Goal: Complete application form

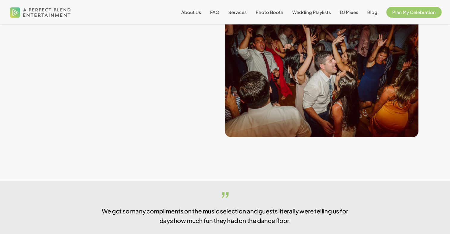
scroll to position [283, 0]
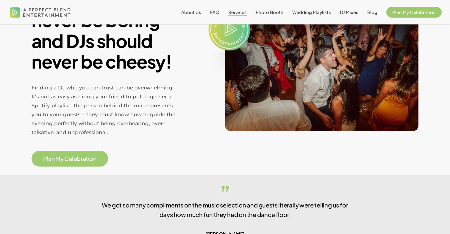
click at [242, 14] on span "Services" at bounding box center [238, 12] width 18 height 6
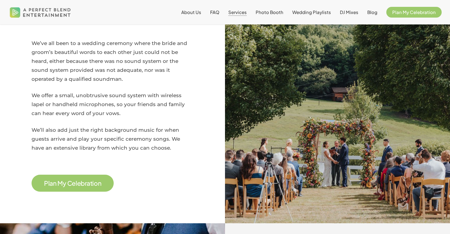
scroll to position [716, 0]
click at [68, 179] on span "P l a n M y C e l e b r a t i o n" at bounding box center [72, 183] width 57 height 8
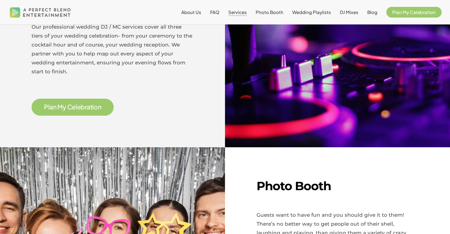
scroll to position [305, 0]
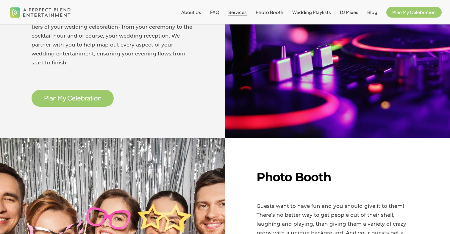
click at [81, 98] on span "P l a n M y C e l e b r a t i o n" at bounding box center [72, 98] width 57 height 8
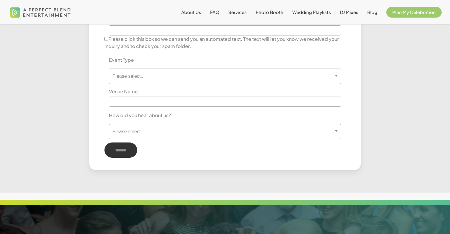
scroll to position [359, 0]
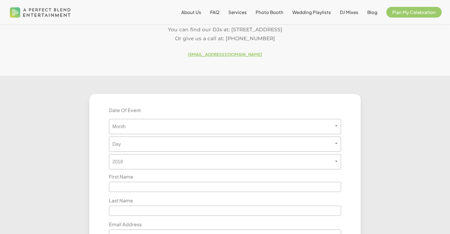
scroll to position [126, 0]
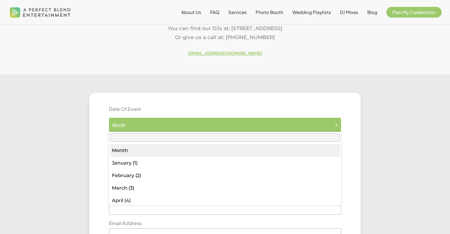
click at [166, 125] on span "Month" at bounding box center [225, 125] width 232 height 6
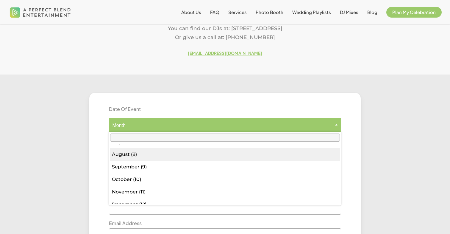
scroll to position [98, 0]
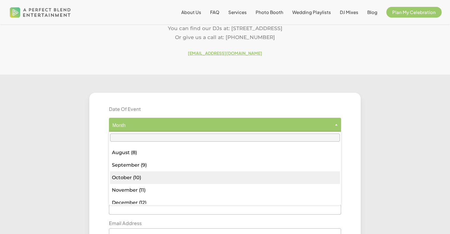
select select "**"
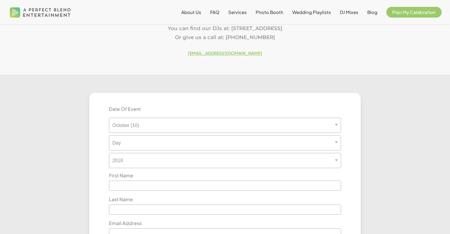
click at [144, 135] on div "*** * * * * * * * * * ** ** ** ** ** ** ** ** ** ** ** ** ** ** ** ** ** ** ** …" at bounding box center [225, 141] width 232 height 18
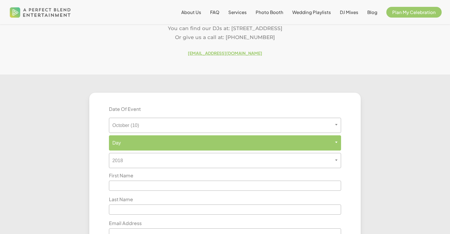
click at [144, 140] on span "Day" at bounding box center [225, 143] width 232 height 6
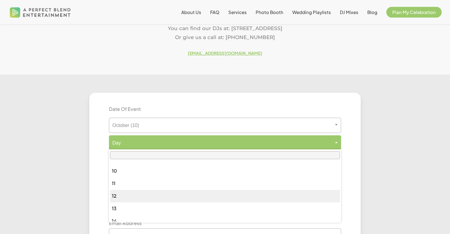
scroll to position [143, 0]
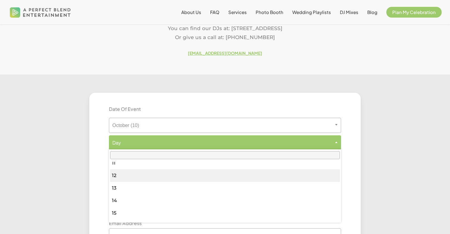
select select "**"
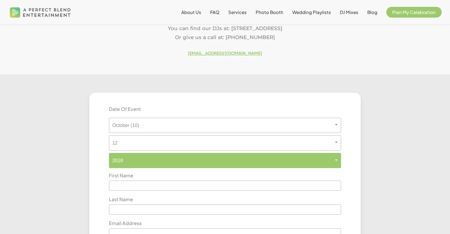
click at [156, 158] on span "2018" at bounding box center [225, 161] width 232 height 6
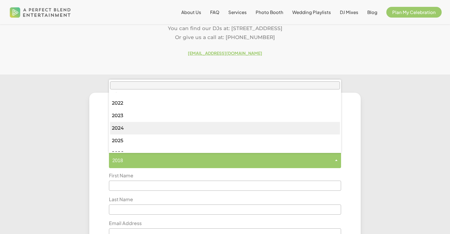
scroll to position [97, 0]
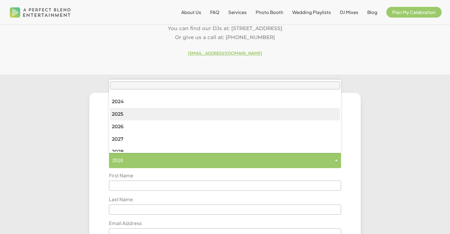
select select "****"
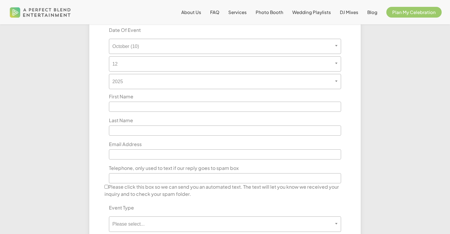
scroll to position [212, 0]
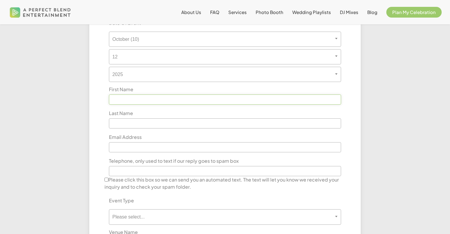
click at [142, 102] on input "text" at bounding box center [225, 99] width 232 height 10
type input "*****"
type input "**"
type input "**********"
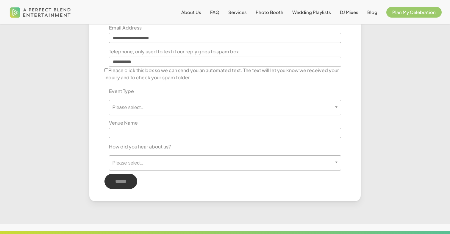
scroll to position [323, 0]
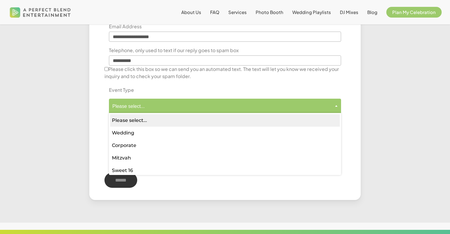
click at [139, 106] on span "Please select..." at bounding box center [225, 106] width 232 height 6
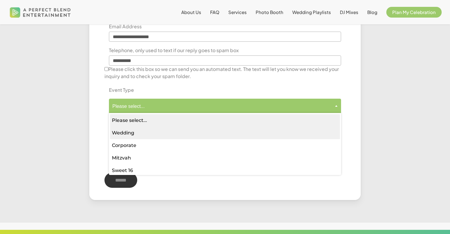
select select "*******"
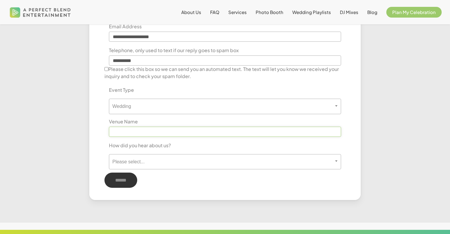
click at [140, 134] on input "text" at bounding box center [225, 132] width 232 height 10
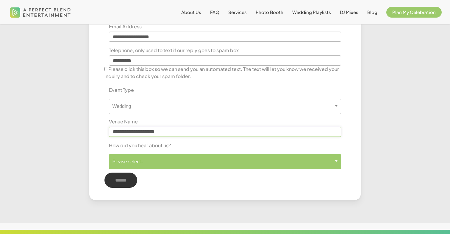
type input "**********"
click at [145, 157] on span "Please select..." at bounding box center [225, 161] width 232 height 15
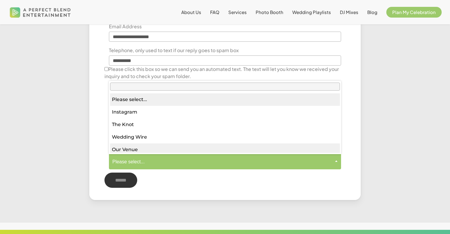
select select "*********"
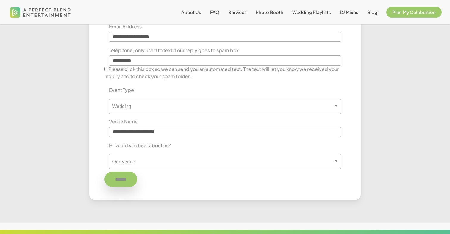
click at [128, 182] on input "******" at bounding box center [121, 179] width 33 height 15
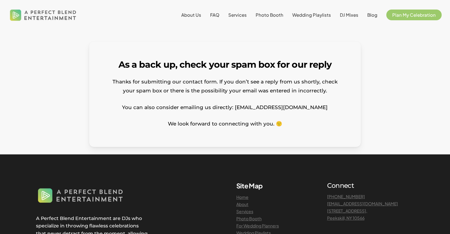
click at [381, 87] on div at bounding box center [405, 94] width 72 height 105
click at [303, 111] on p "You can also consider emailing us directly: celebrate@apbentertainment.com" at bounding box center [225, 111] width 234 height 17
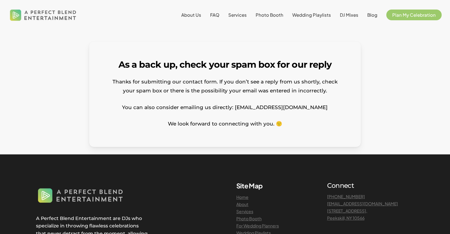
click at [294, 126] on p "We look forward to connecting with you. 🙂" at bounding box center [225, 123] width 234 height 9
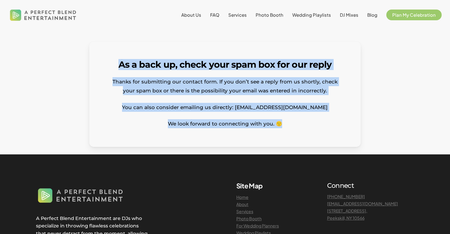
drag, startPoint x: 294, startPoint y: 126, endPoint x: 121, endPoint y: 65, distance: 183.4
click at [121, 65] on div "As a back up, check your spam box for our reply Thanks for submitting our conta…" at bounding box center [225, 94] width 234 height 68
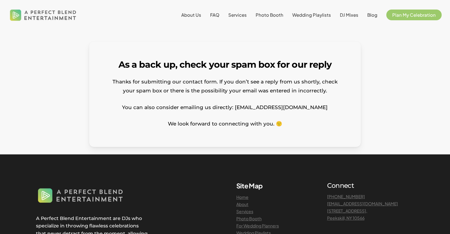
click at [341, 105] on p "You can also consider emailing us directly: celebrate@apbentertainment.com" at bounding box center [225, 111] width 234 height 17
click at [356, 133] on div "As a back up, check your spam box for our reply Thanks for submitting our conta…" at bounding box center [224, 94] width 271 height 105
click at [296, 133] on div "As a back up, check your spam box for our reply Thanks for submitting our conta…" at bounding box center [224, 94] width 271 height 105
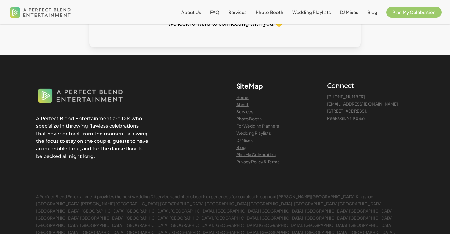
scroll to position [100, 0]
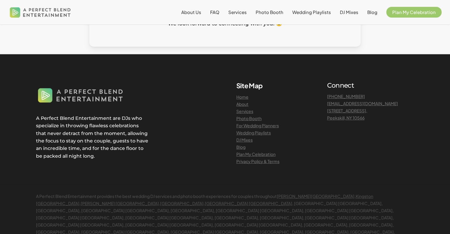
click at [378, 72] on div at bounding box center [225, 119] width 450 height 130
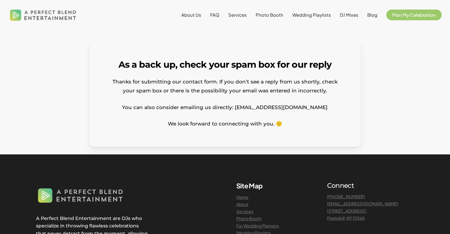
click at [378, 108] on div at bounding box center [405, 94] width 72 height 105
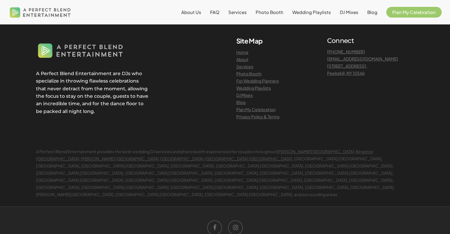
scroll to position [153, 0]
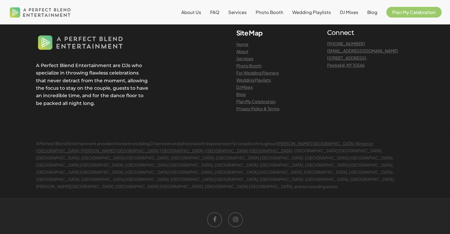
click at [352, 115] on div "Site Map Home About Services Photo Booth For Wedding Planners Wedding Playlists…" at bounding box center [319, 78] width 189 height 98
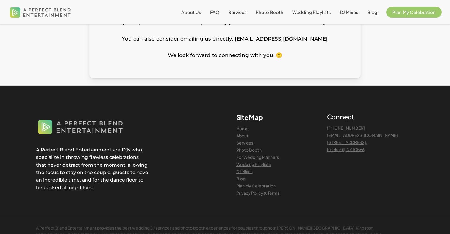
scroll to position [0, 0]
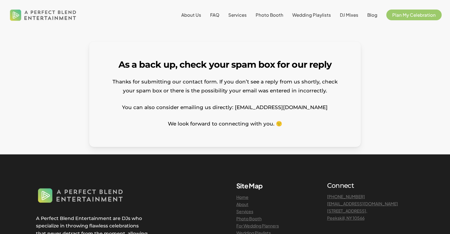
click at [390, 96] on div at bounding box center [405, 94] width 72 height 105
click at [219, 17] on span "FAQ" at bounding box center [214, 15] width 9 height 6
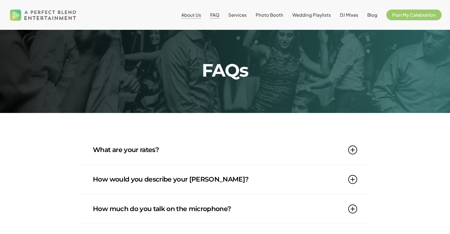
click at [191, 15] on span "About Us" at bounding box center [191, 15] width 20 height 6
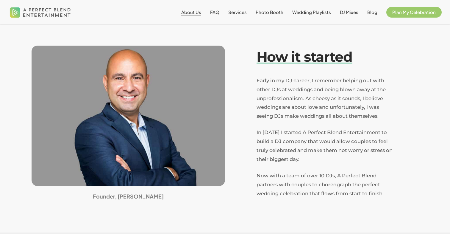
scroll to position [140, 0]
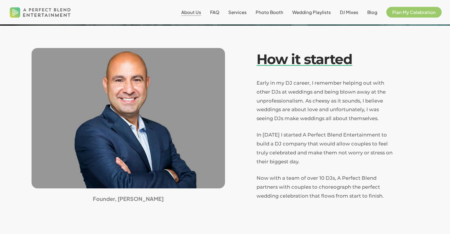
click at [271, 80] on span "Early in my DJ career, I remember helping out with other DJs at weddings and be…" at bounding box center [321, 101] width 129 height 42
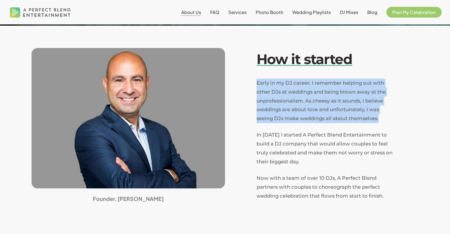
click at [290, 147] on span "In [DATE] I started A Perfect Blend Entertainment to build a DJ company that wo…" at bounding box center [325, 148] width 136 height 33
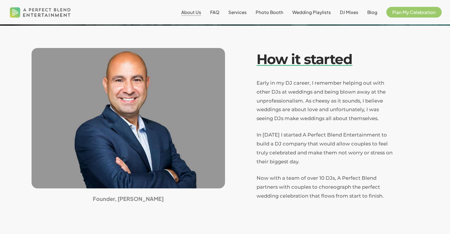
click at [290, 147] on span "In [DATE] I started A Perfect Blend Entertainment to build a DJ company that wo…" at bounding box center [325, 148] width 136 height 33
click at [290, 147] on span "In 2009 I started A Perfect Blend Entertainment to build a DJ company that woul…" at bounding box center [325, 148] width 136 height 33
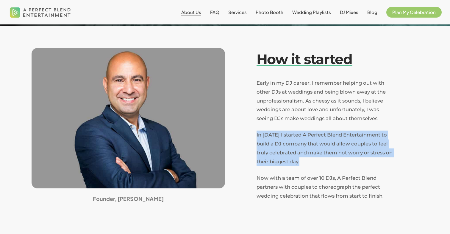
click at [290, 147] on span "In 2009 I started A Perfect Blend Entertainment to build a DJ company that woul…" at bounding box center [325, 148] width 136 height 33
click at [301, 182] on p "Now with a team of over 10 DJs, A Perfect Blend partners with couples to choreo…" at bounding box center [326, 187] width 139 height 27
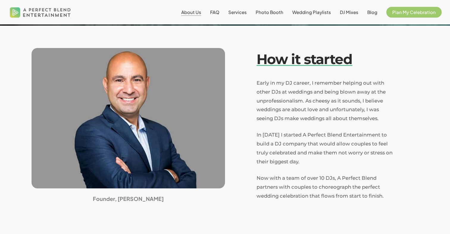
click at [301, 182] on p "Now with a team of over 10 DJs, A Perfect Blend partners with couples to choreo…" at bounding box center [326, 187] width 139 height 27
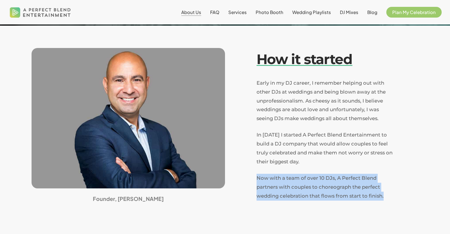
click at [307, 207] on div at bounding box center [225, 129] width 450 height 209
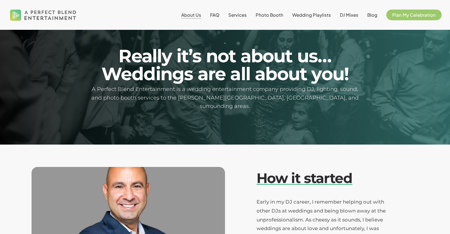
scroll to position [0, 0]
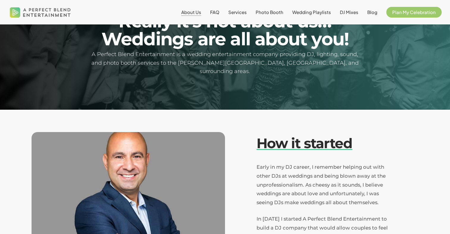
scroll to position [56, 0]
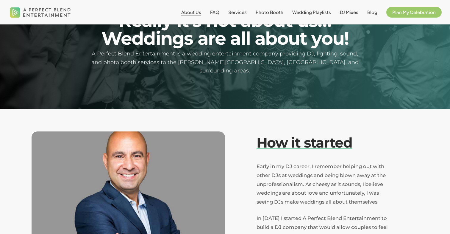
click at [298, 174] on span "Early in my DJ career, I remember helping out with other DJs at weddings and be…" at bounding box center [321, 184] width 129 height 42
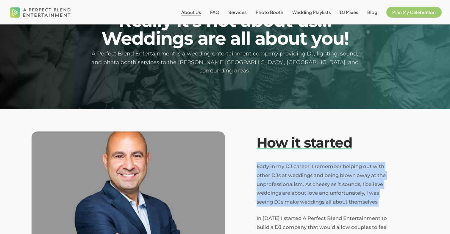
click at [321, 186] on span "Early in my DJ career, I remember helping out with other DJs at weddings and be…" at bounding box center [321, 184] width 129 height 42
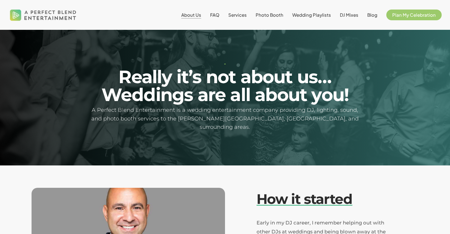
scroll to position [63, 0]
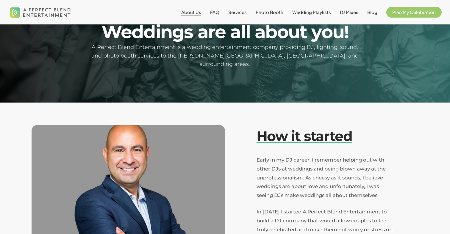
click at [323, 192] on p "Early in my DJ career, I remember helping out with other DJs at weddings and be…" at bounding box center [326, 182] width 139 height 52
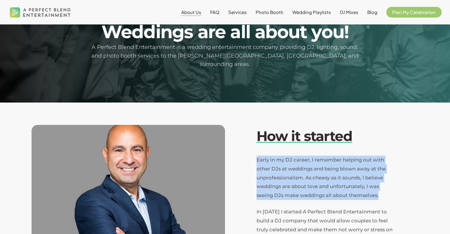
click at [323, 192] on p "Early in my DJ career, I remember helping out with other DJs at weddings and be…" at bounding box center [326, 182] width 139 height 52
click at [347, 172] on p "Early in my DJ career, I remember helping out with other DJs at weddings and be…" at bounding box center [326, 182] width 139 height 52
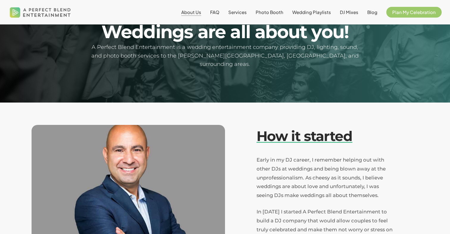
click at [369, 173] on p "Early in my DJ career, I remember helping out with other DJs at weddings and be…" at bounding box center [326, 182] width 139 height 52
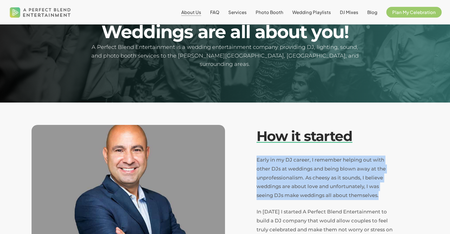
click at [378, 181] on p "Early in my DJ career, I remember helping out with other DJs at weddings and be…" at bounding box center [326, 182] width 139 height 52
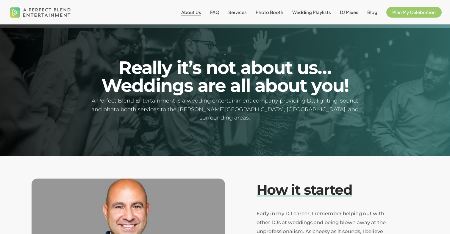
scroll to position [0, 0]
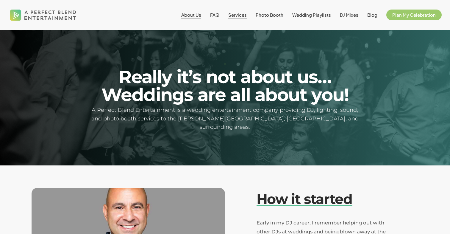
click at [239, 14] on span "Services" at bounding box center [238, 15] width 18 height 6
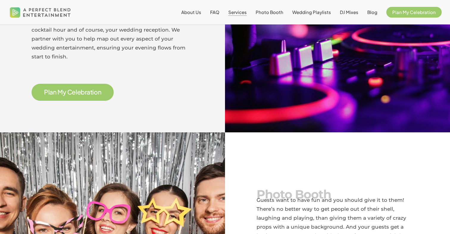
scroll to position [315, 0]
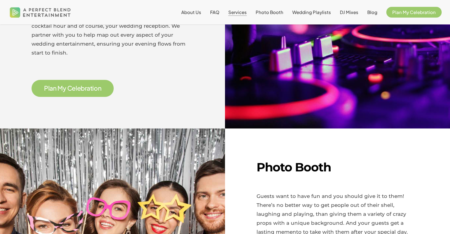
click at [95, 85] on span "P l a n M y C e l e b r a t i o n" at bounding box center [72, 88] width 57 height 8
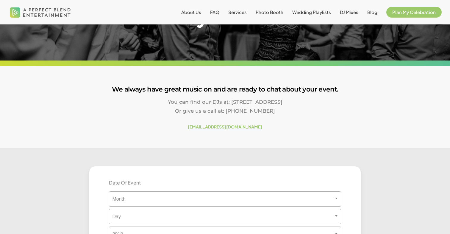
scroll to position [52, 0]
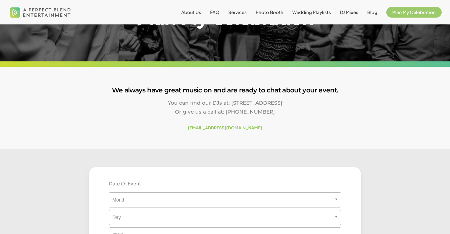
click at [286, 126] on h6 "[EMAIL_ADDRESS][DOMAIN_NAME]" at bounding box center [225, 127] width 450 height 7
click at [253, 111] on span "Or give us a call at: [PHONE_NUMBER]" at bounding box center [225, 112] width 100 height 6
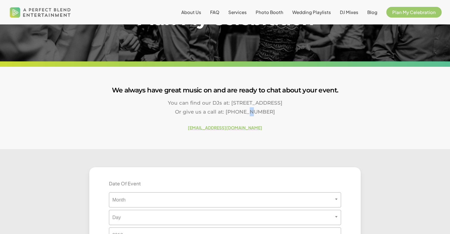
click at [280, 133] on div "We always have great music on and are ready to chat about your event. You can f…" at bounding box center [225, 108] width 450 height 82
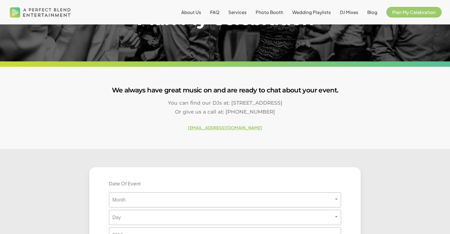
scroll to position [32, 0]
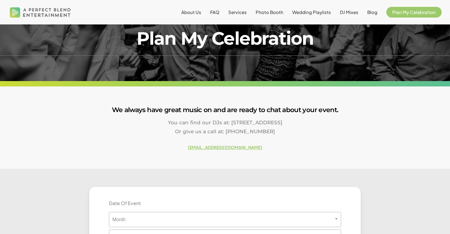
click at [280, 133] on p "You can find our DJs at: [STREET_ADDRESS] Or give us a call at: [PHONE_NUMBER]" at bounding box center [225, 131] width 450 height 26
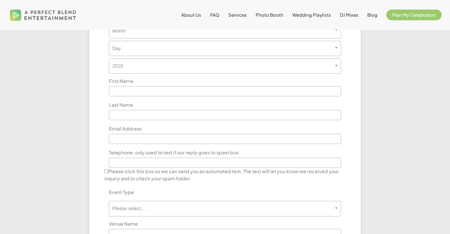
scroll to position [310, 0]
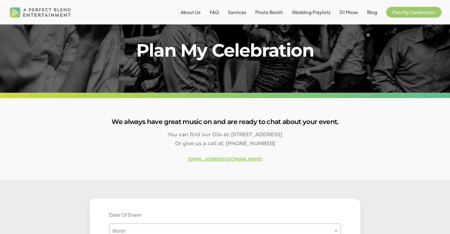
scroll to position [20, 0]
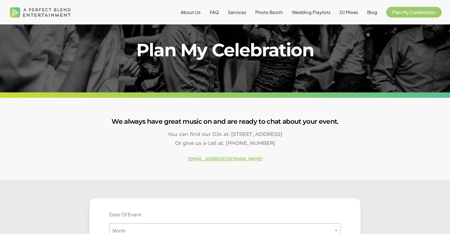
click at [331, 145] on p "You can find our DJs at: [STREET_ADDRESS] Or give us a call at: [PHONE_NUMBER]" at bounding box center [225, 143] width 450 height 26
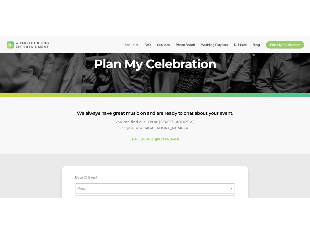
scroll to position [31, 0]
